Goal: Transaction & Acquisition: Obtain resource

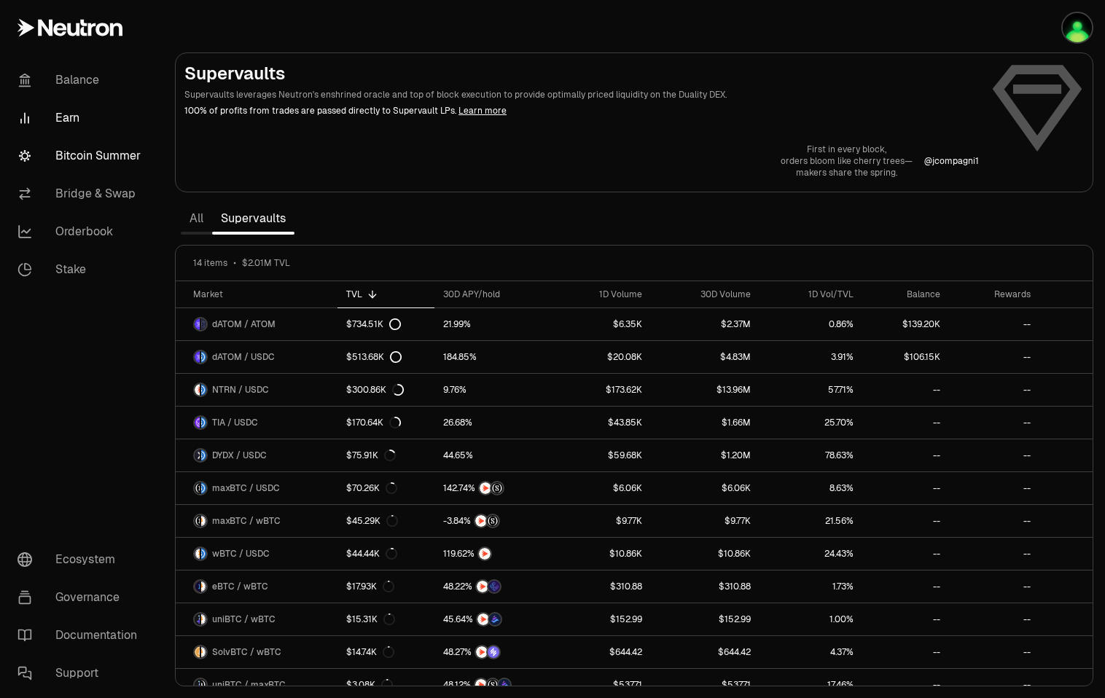
click at [91, 156] on link "Bitcoin Summer" at bounding box center [82, 156] width 152 height 38
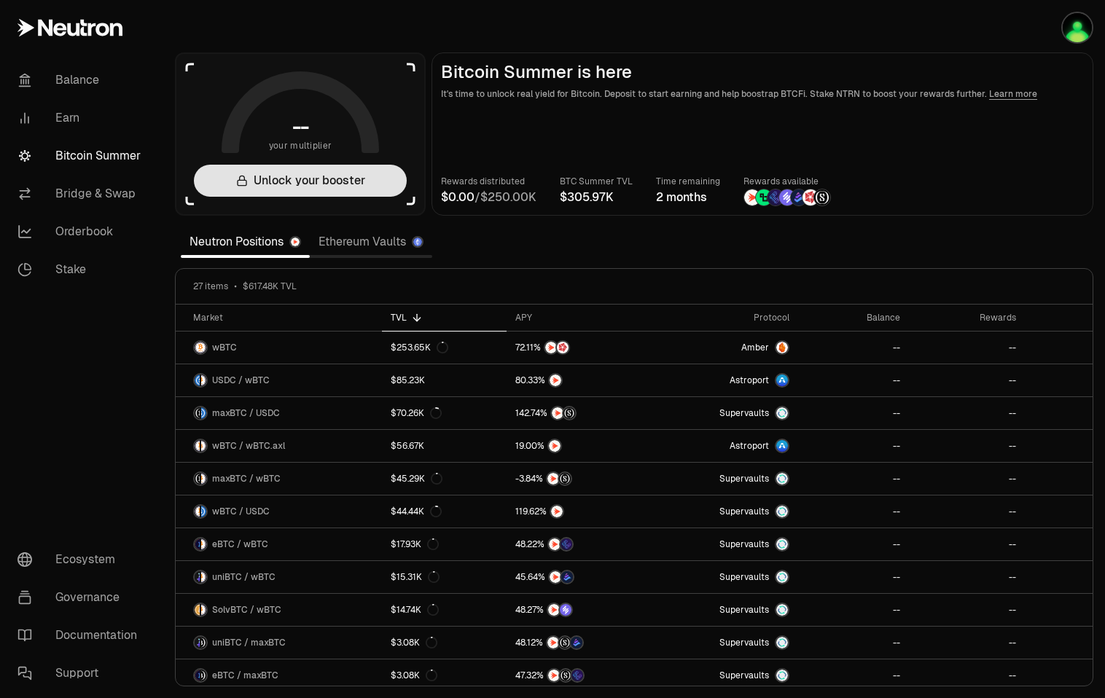
click at [338, 180] on button "Unlock your booster" at bounding box center [300, 181] width 213 height 32
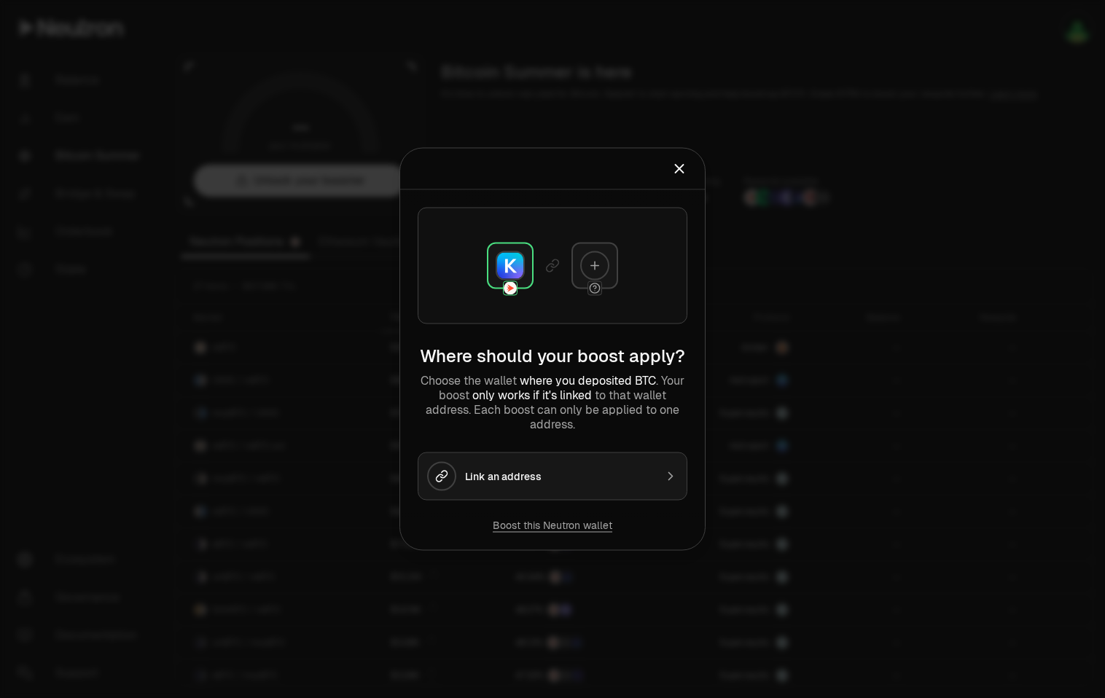
click at [577, 475] on div "Link an address" at bounding box center [560, 476] width 190 height 15
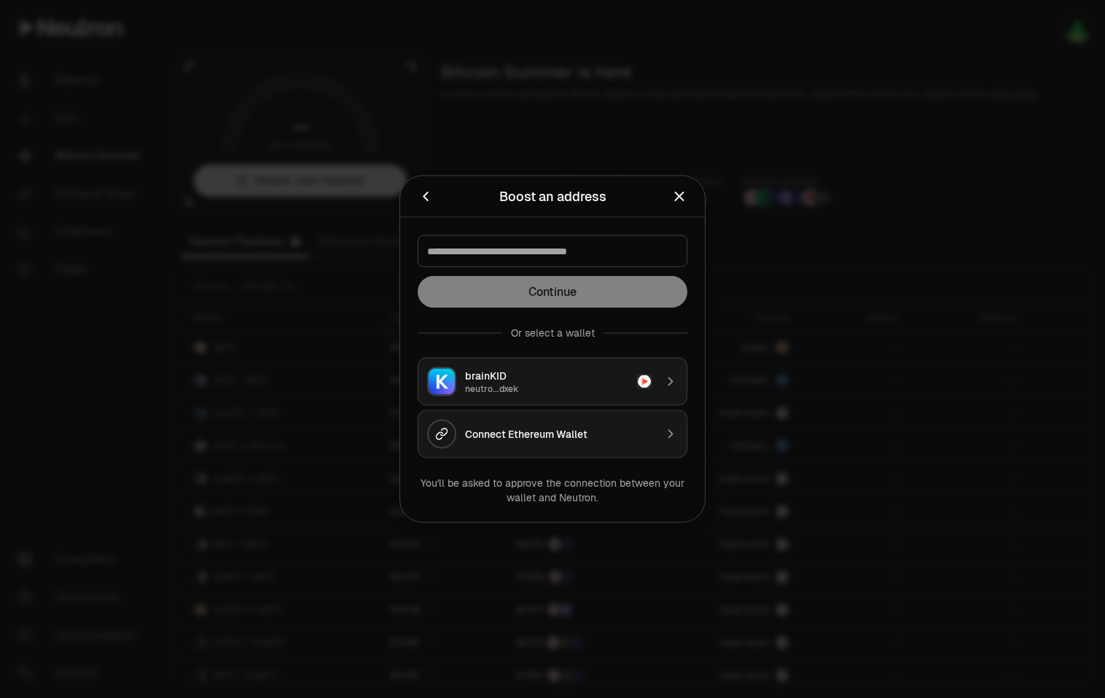
click at [495, 378] on div "brainKID" at bounding box center [546, 376] width 163 height 15
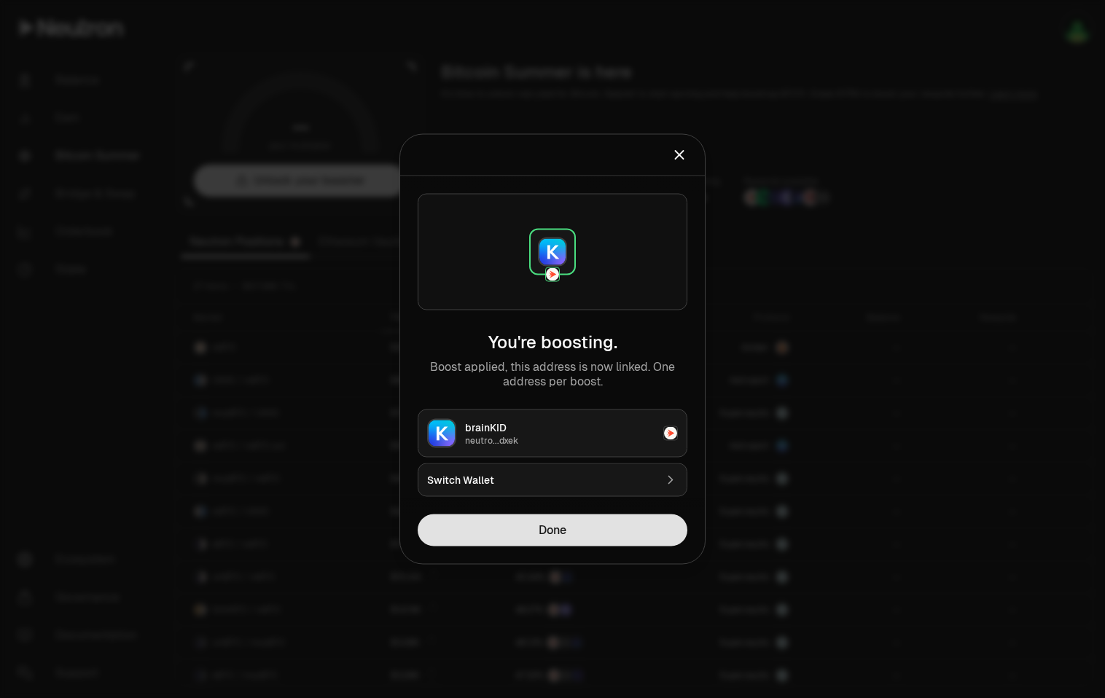
click at [566, 539] on button "Done" at bounding box center [553, 531] width 270 height 32
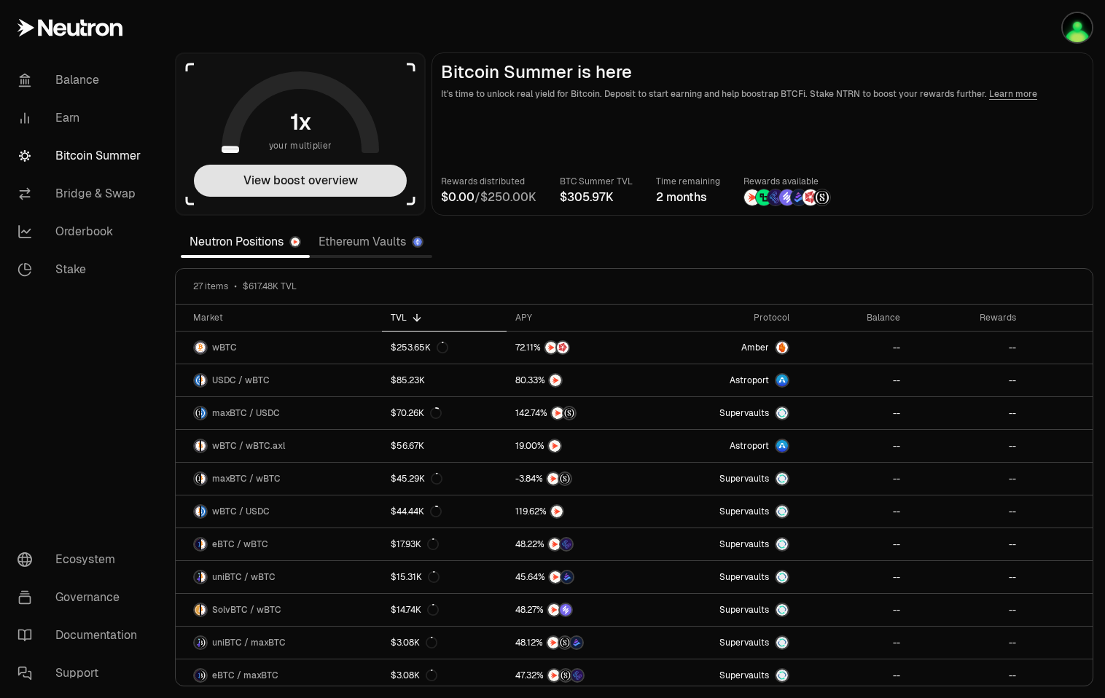
click at [308, 190] on button "View boost overview" at bounding box center [300, 181] width 213 height 32
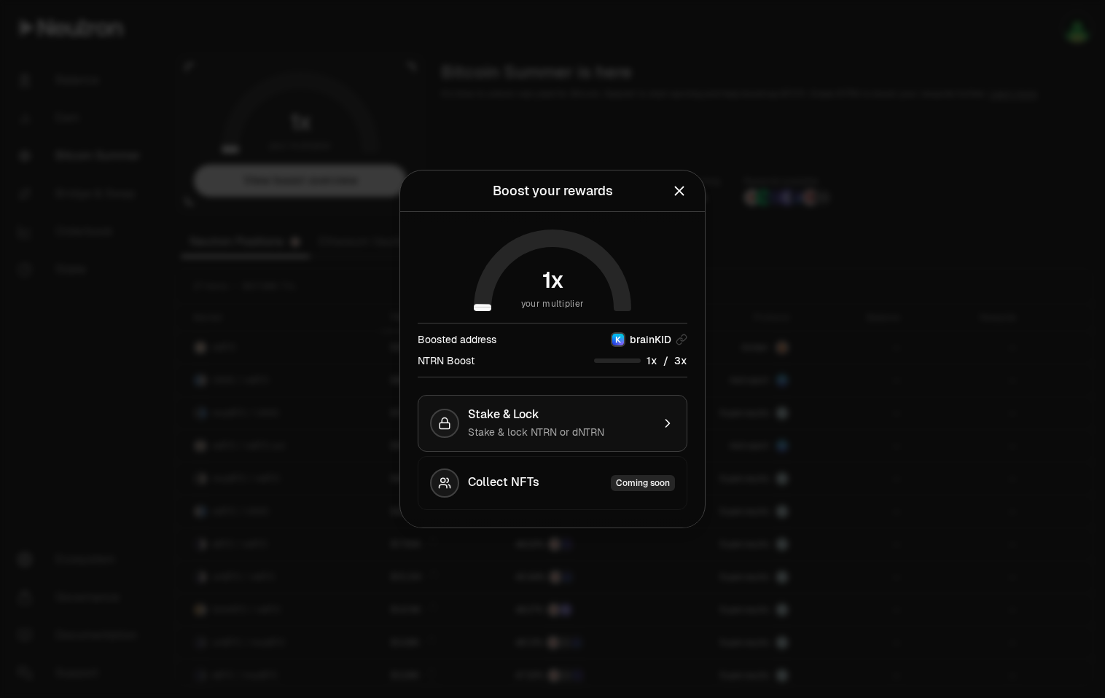
click at [664, 429] on icon "button" at bounding box center [667, 423] width 15 height 15
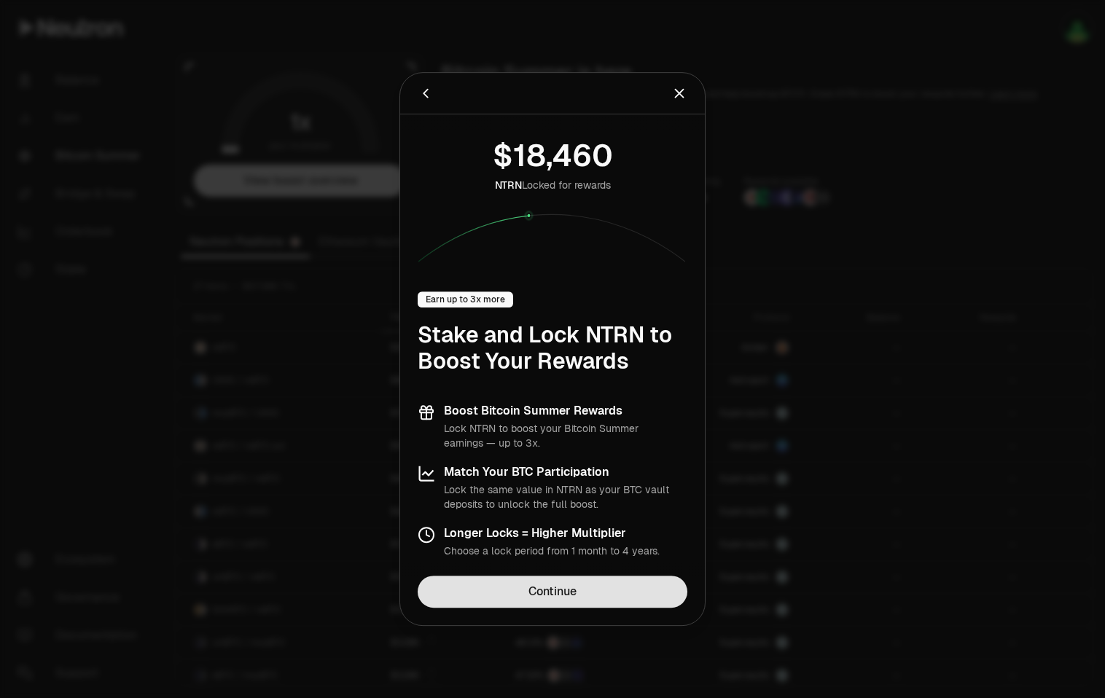
click at [592, 582] on link "Continue" at bounding box center [553, 592] width 270 height 32
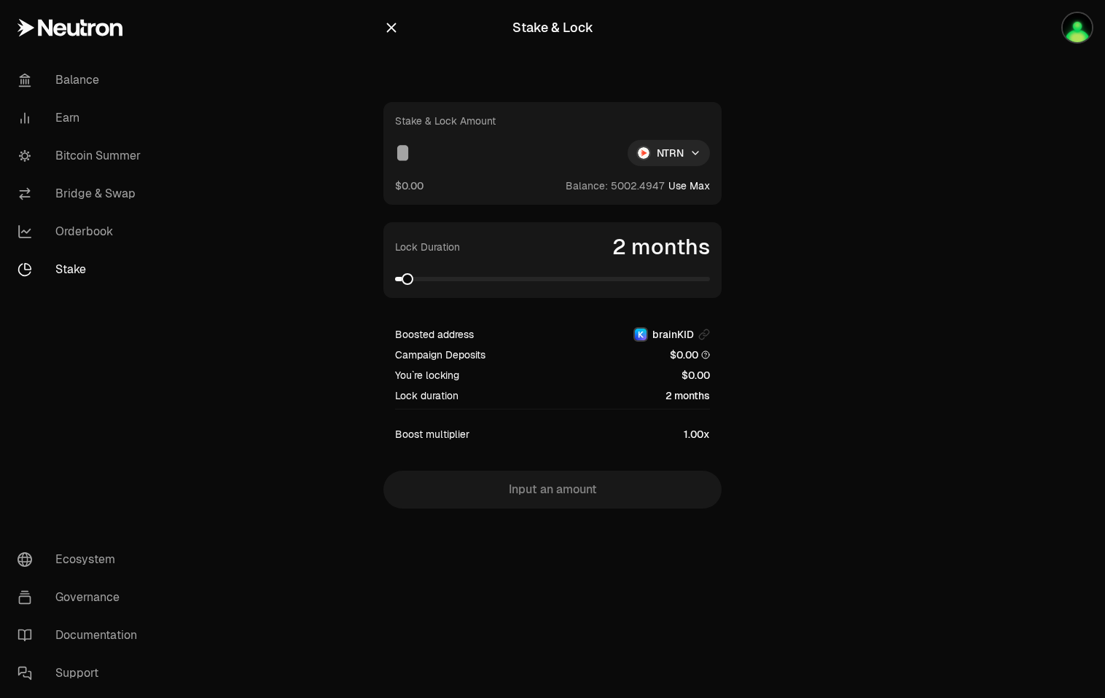
click at [675, 184] on button "Use Max" at bounding box center [689, 186] width 42 height 15
type input "**********"
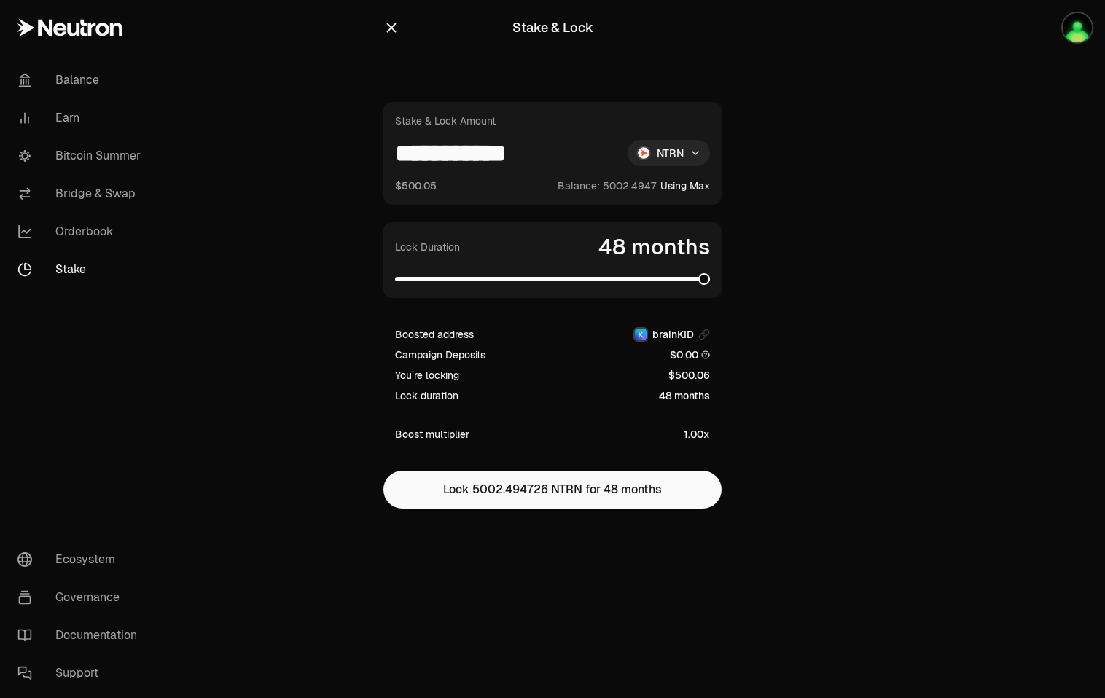
click at [710, 273] on span at bounding box center [704, 279] width 12 height 12
click at [385, 26] on icon "button" at bounding box center [391, 28] width 16 height 16
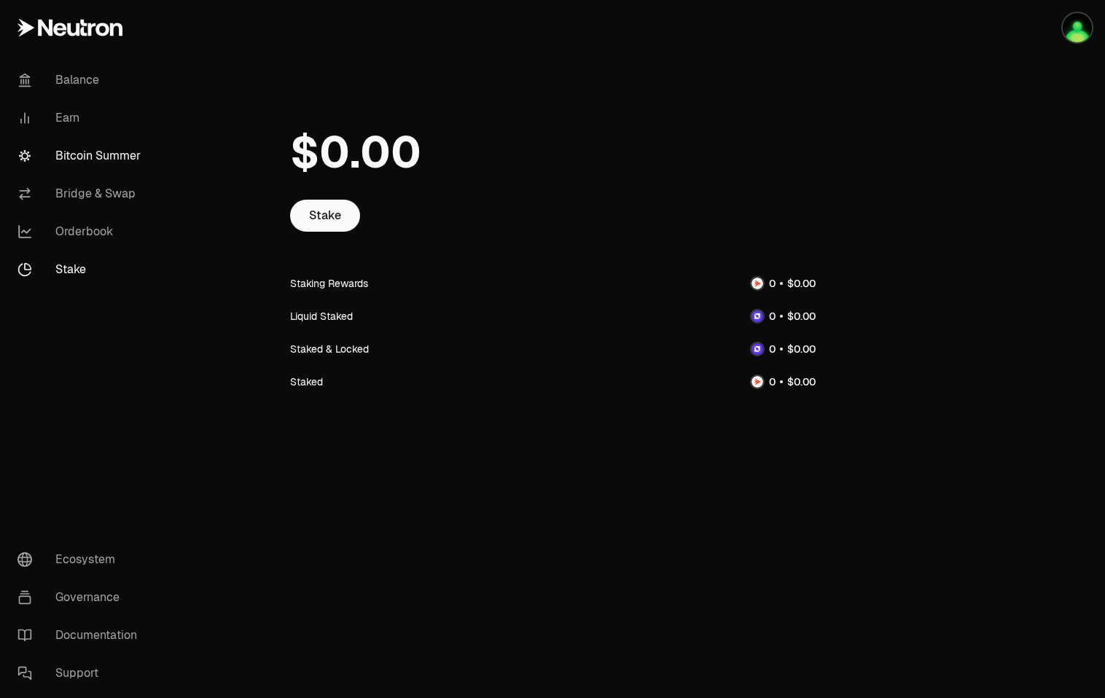
click at [82, 151] on link "Bitcoin Summer" at bounding box center [82, 156] width 152 height 38
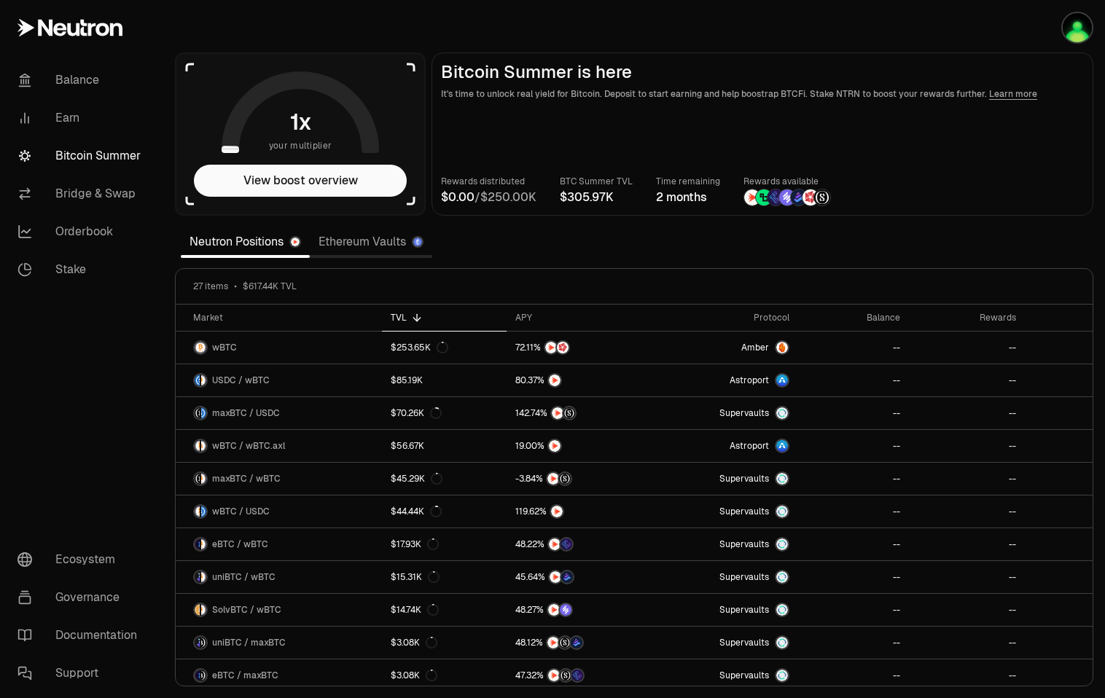
click at [376, 235] on link "Ethereum Vaults" at bounding box center [371, 241] width 122 height 29
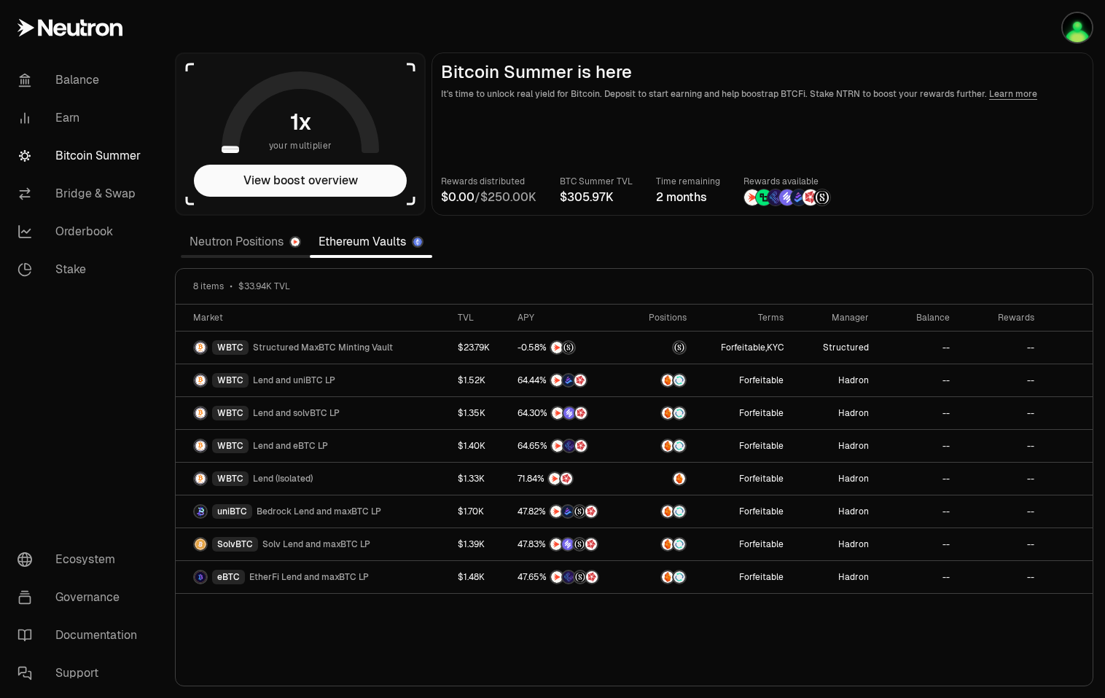
click at [227, 241] on link "Neutron Positions" at bounding box center [245, 241] width 129 height 29
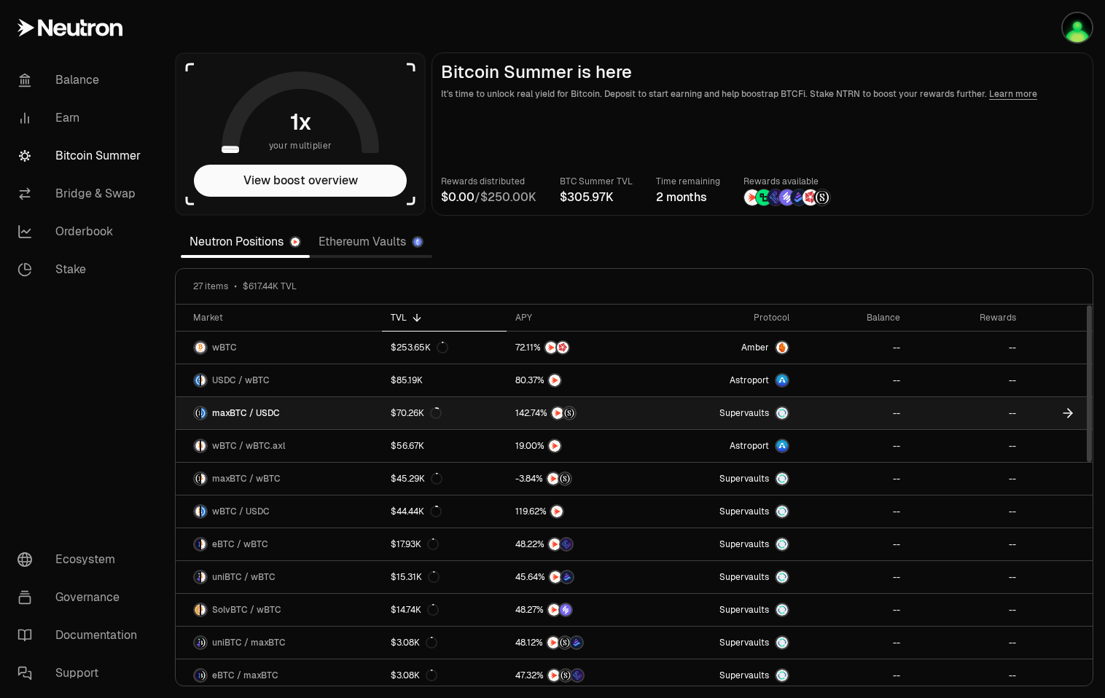
click at [275, 413] on span "maxBTC / USDC" at bounding box center [246, 413] width 68 height 12
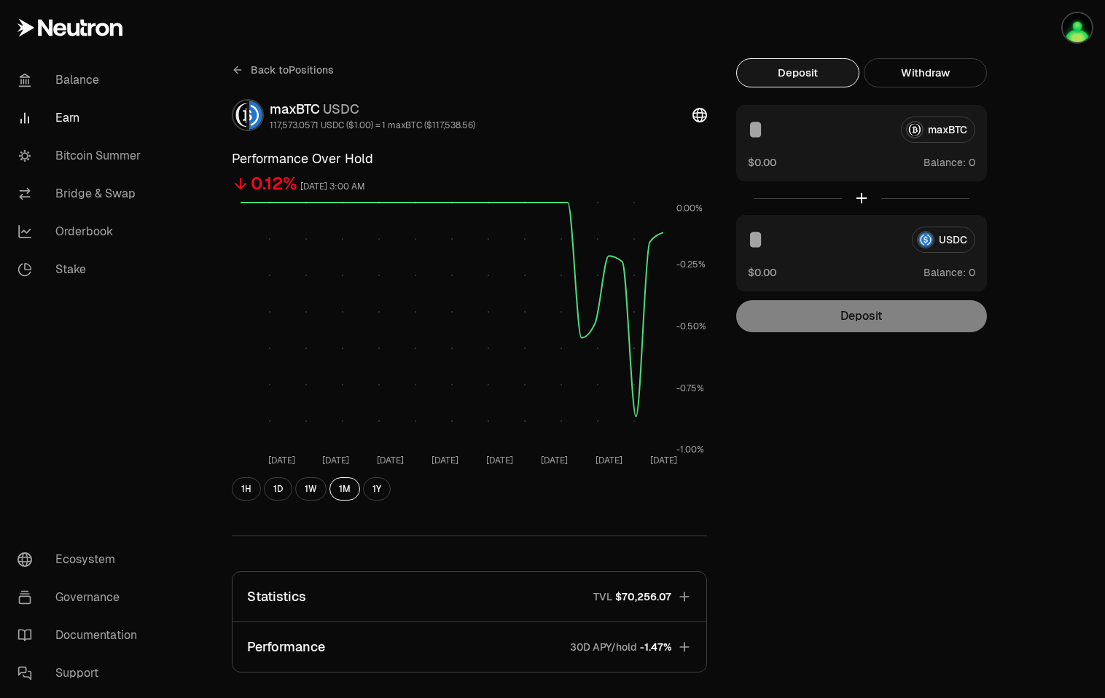
click at [238, 71] on icon at bounding box center [238, 70] width 12 height 12
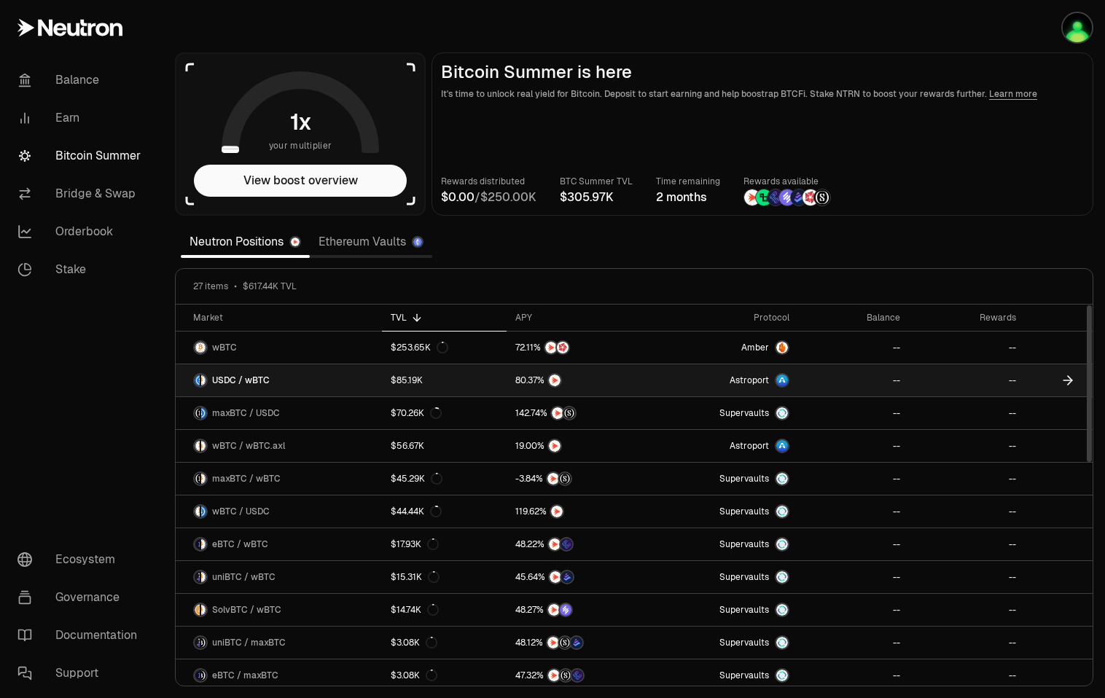
click at [240, 379] on span "USDC / wBTC" at bounding box center [241, 381] width 58 height 12
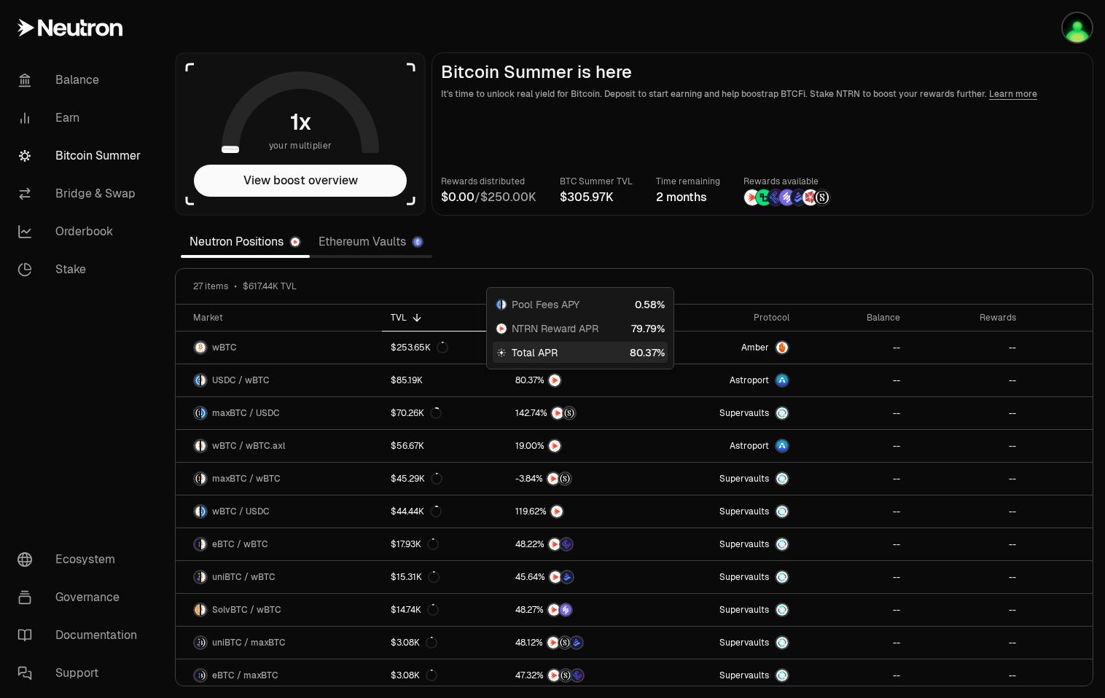
click at [381, 244] on link "Ethereum Vaults" at bounding box center [371, 241] width 122 height 29
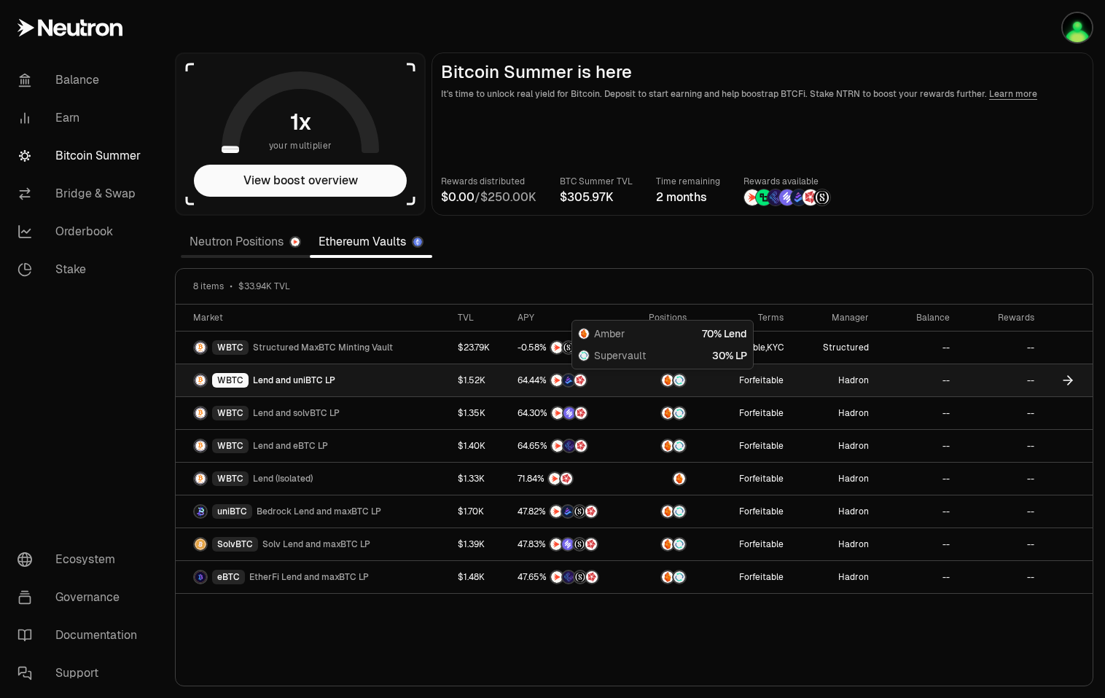
click at [664, 381] on img at bounding box center [668, 381] width 12 height 12
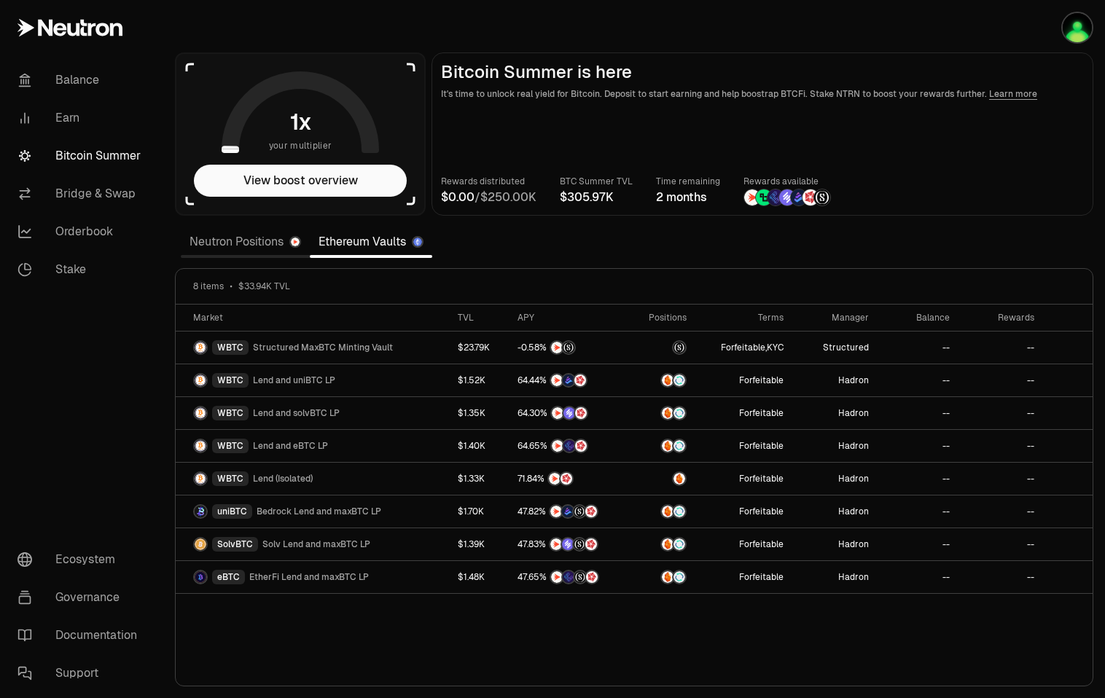
click at [247, 247] on link "Neutron Positions" at bounding box center [245, 241] width 129 height 29
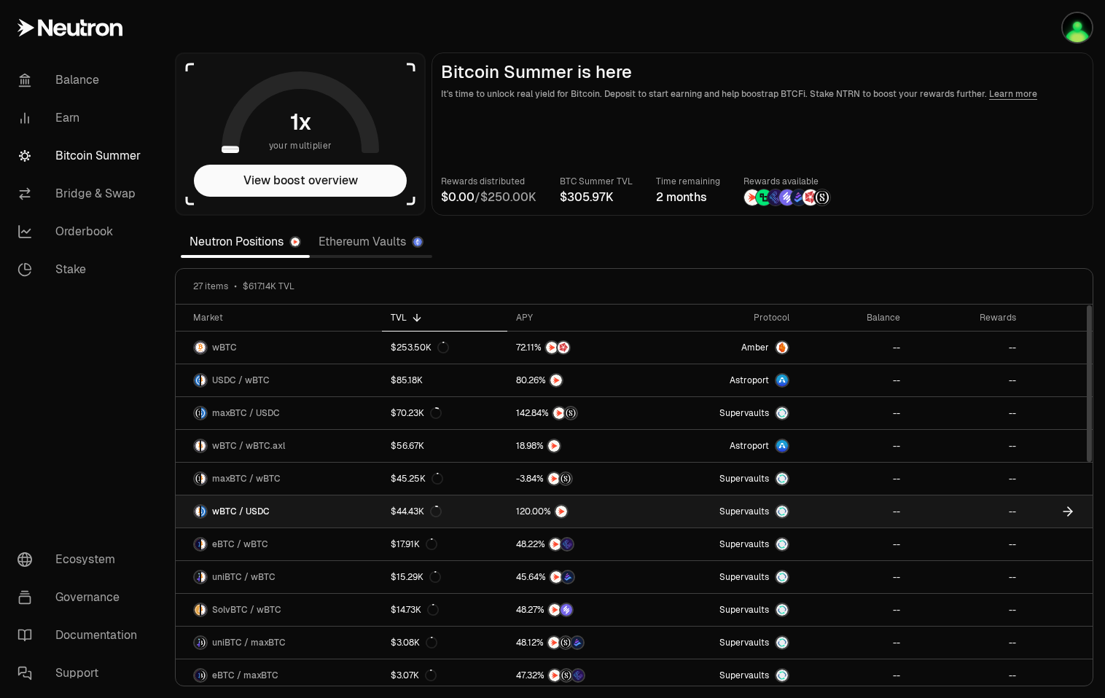
click at [255, 512] on span "wBTC / USDC" at bounding box center [241, 512] width 58 height 12
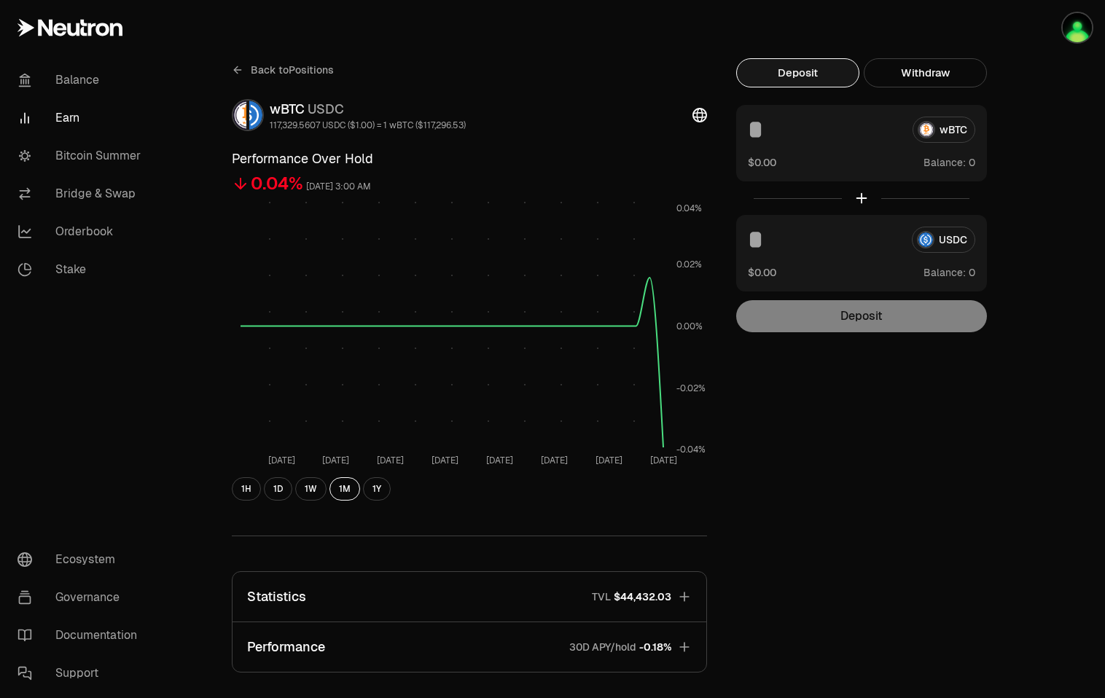
click at [241, 70] on icon at bounding box center [237, 70] width 7 height 0
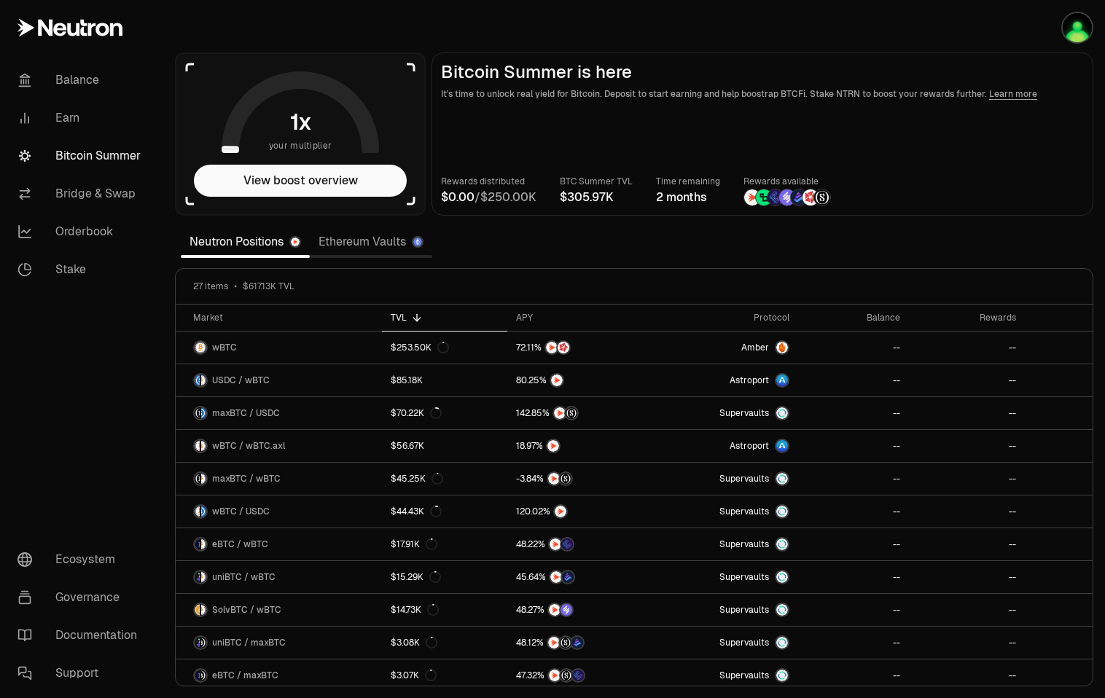
click at [350, 237] on link "Ethereum Vaults" at bounding box center [371, 241] width 122 height 29
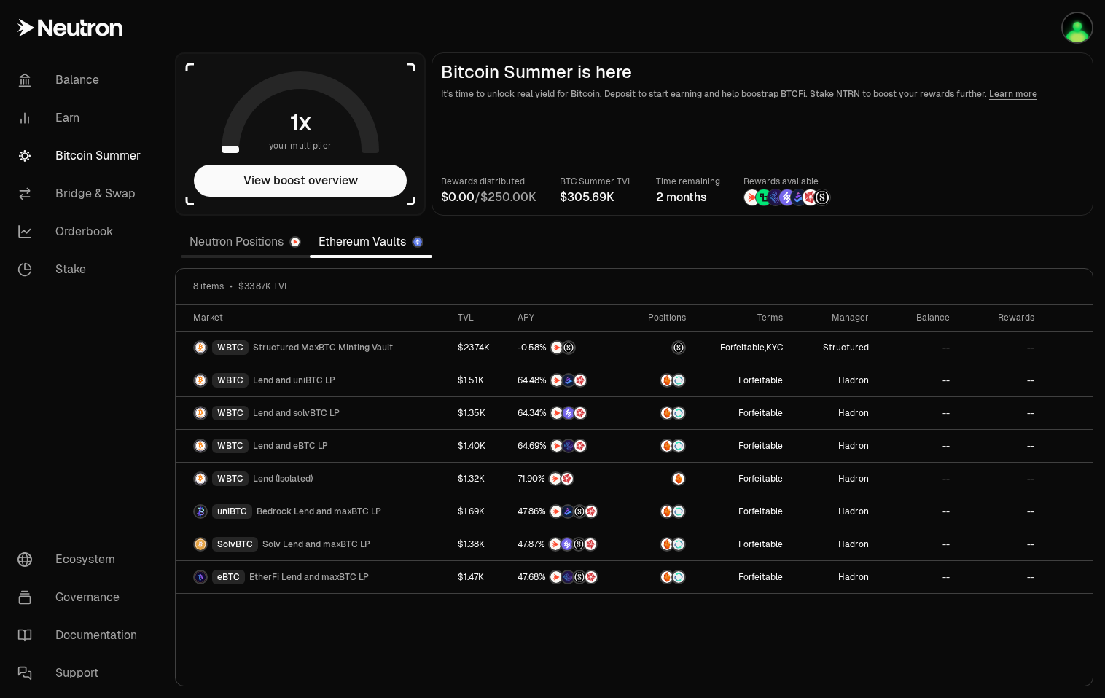
click at [420, 241] on img at bounding box center [417, 242] width 9 height 9
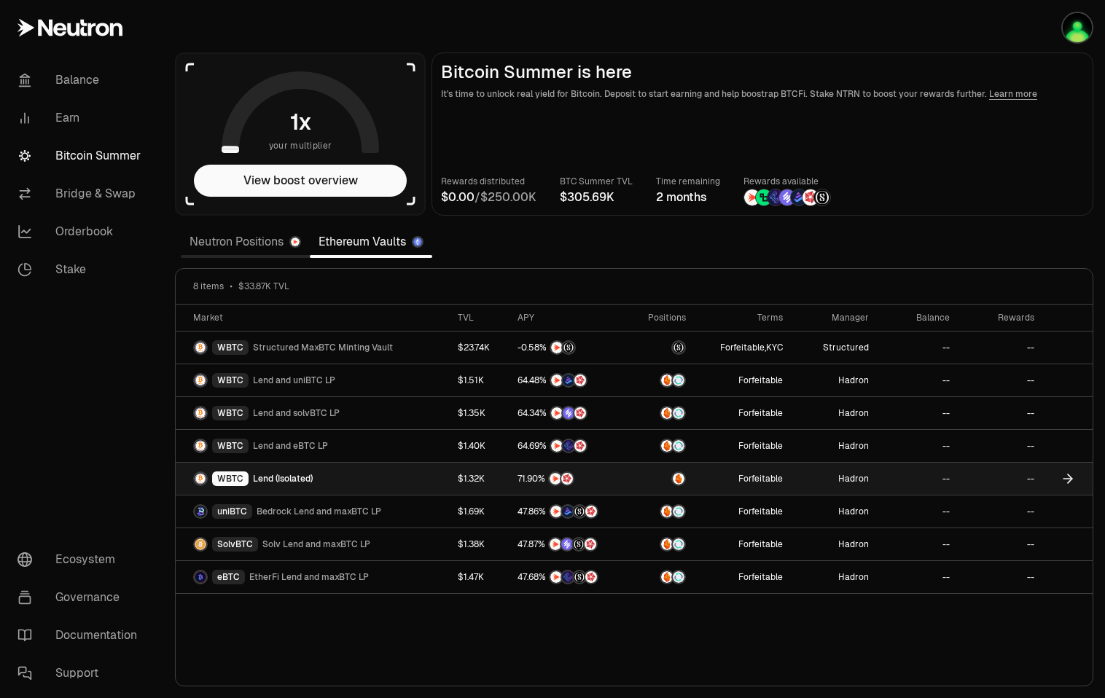
click at [296, 479] on span "Lend (Isolated)" at bounding box center [283, 479] width 60 height 12
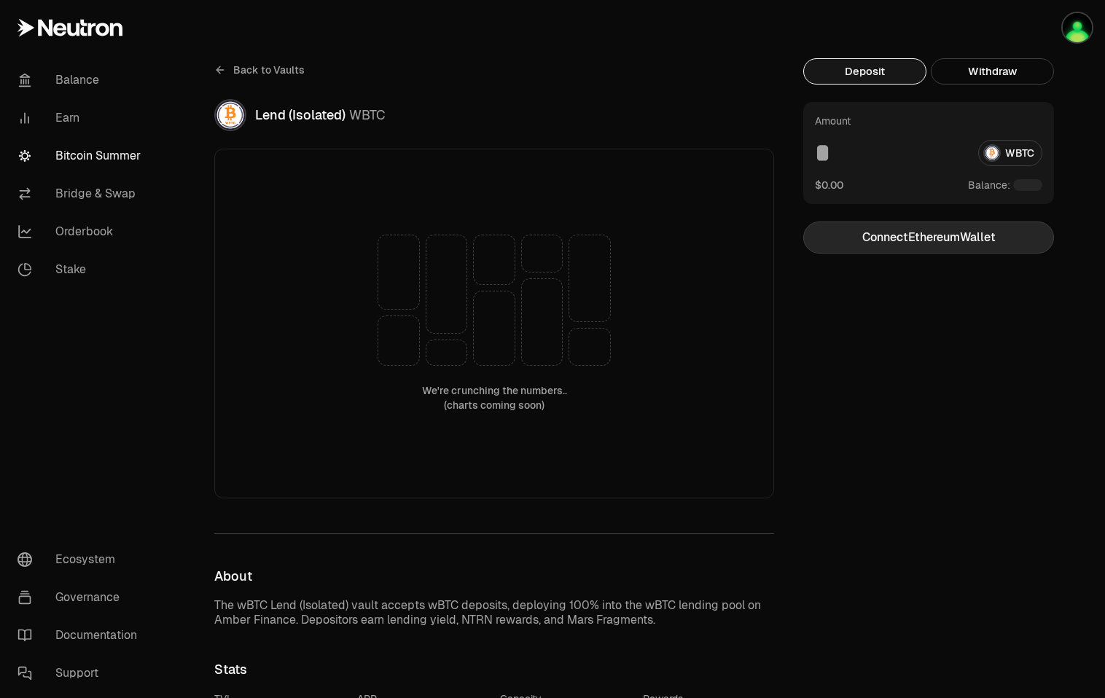
click at [869, 235] on button "Connect Ethereum Wallet" at bounding box center [928, 238] width 251 height 32
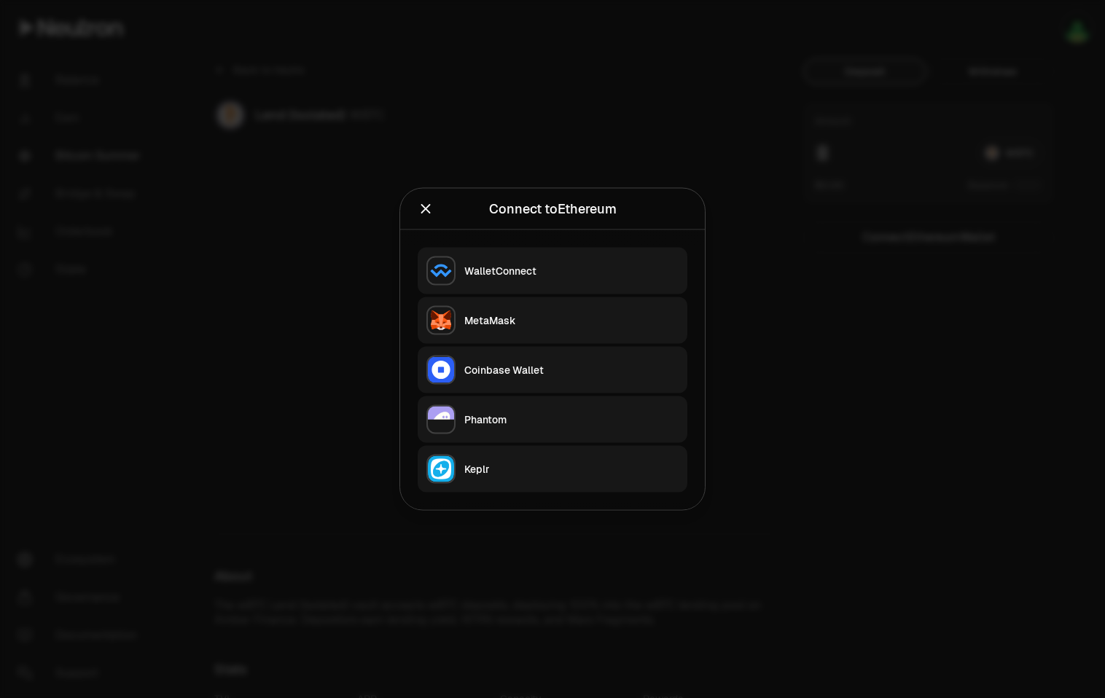
click at [488, 468] on div "Keplr" at bounding box center [571, 469] width 214 height 15
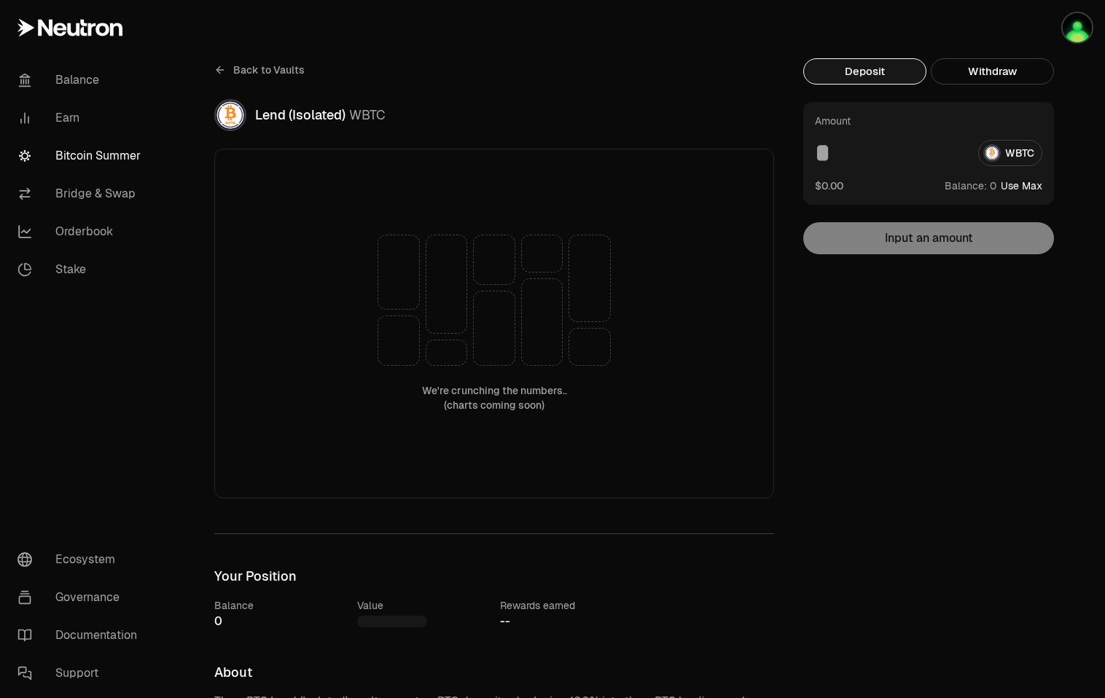
click at [227, 69] on link "Back to Vaults" at bounding box center [259, 69] width 90 height 23
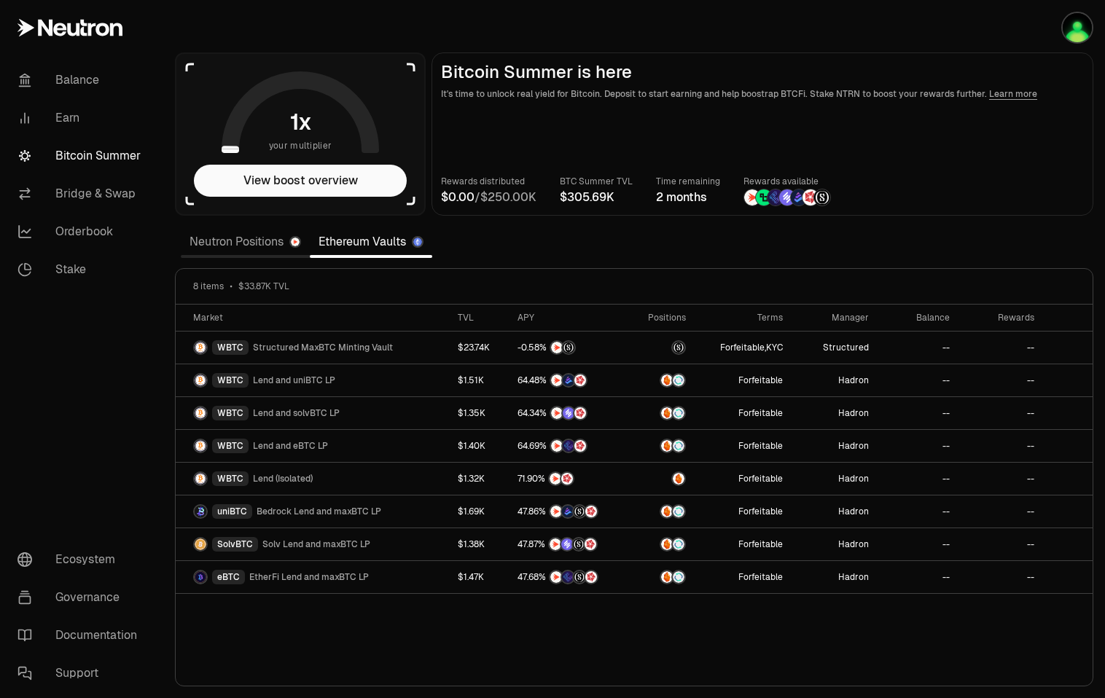
click at [246, 247] on link "Neutron Positions" at bounding box center [245, 241] width 129 height 29
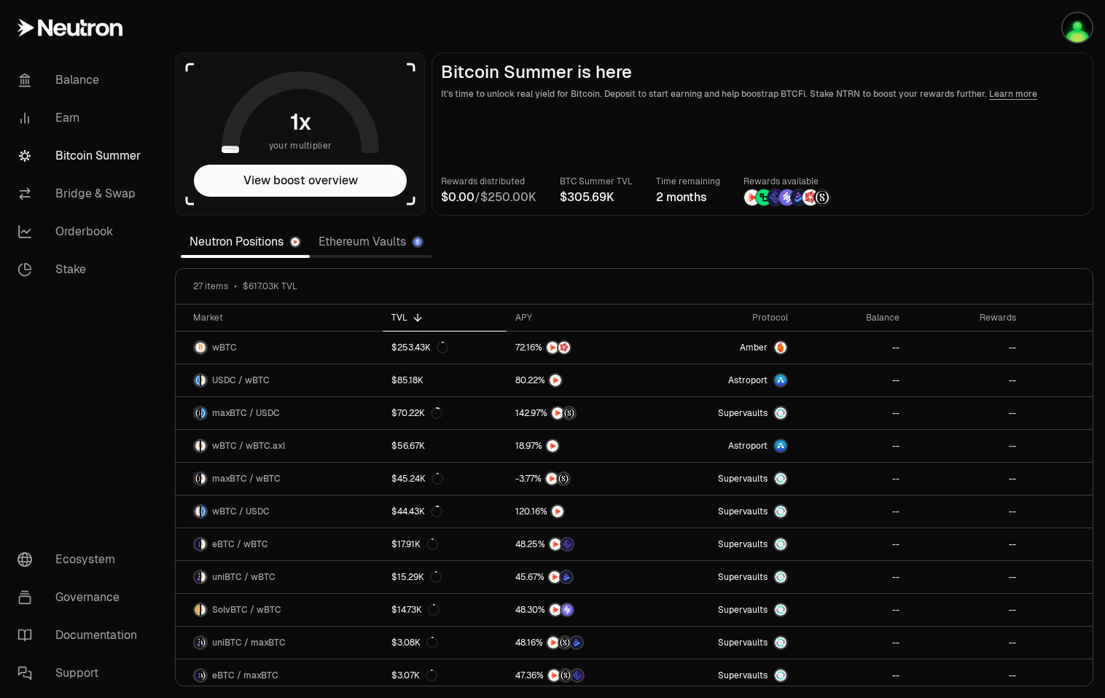
click at [372, 236] on link "Ethereum Vaults" at bounding box center [371, 241] width 122 height 29
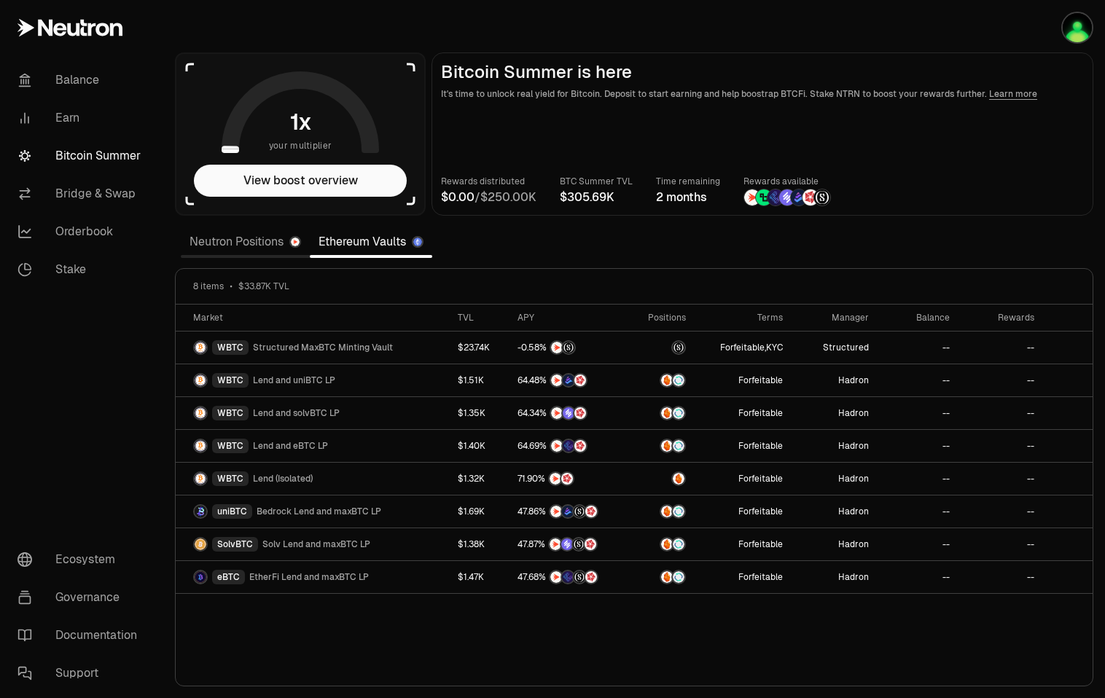
click at [245, 241] on link "Neutron Positions" at bounding box center [245, 241] width 129 height 29
